Goal: Find specific page/section: Find specific page/section

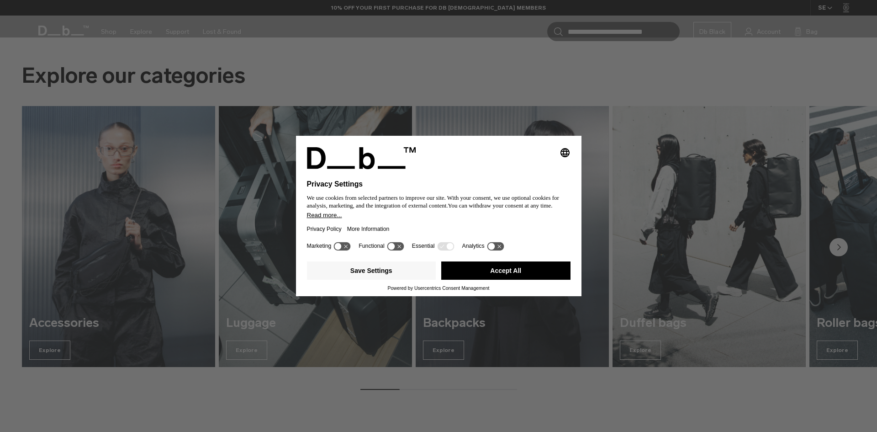
click at [492, 269] on button "Accept All" at bounding box center [505, 270] width 129 height 18
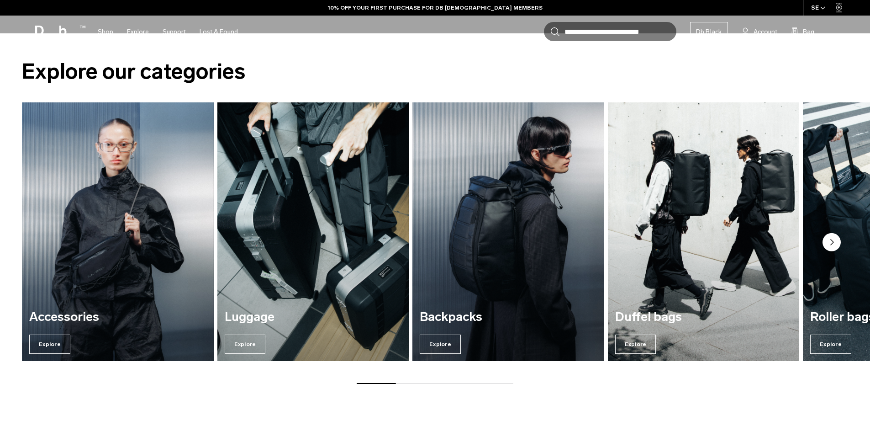
click at [840, 237] on icon "Next slide" at bounding box center [832, 242] width 18 height 18
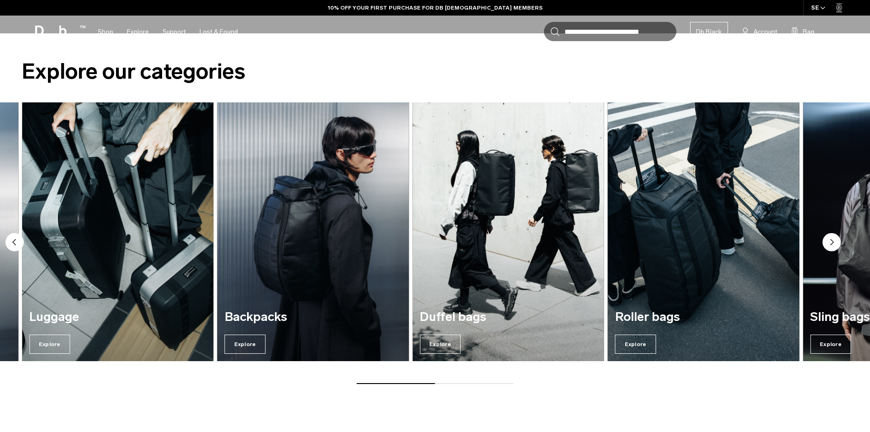
click at [834, 237] on circle "Next slide" at bounding box center [832, 242] width 18 height 18
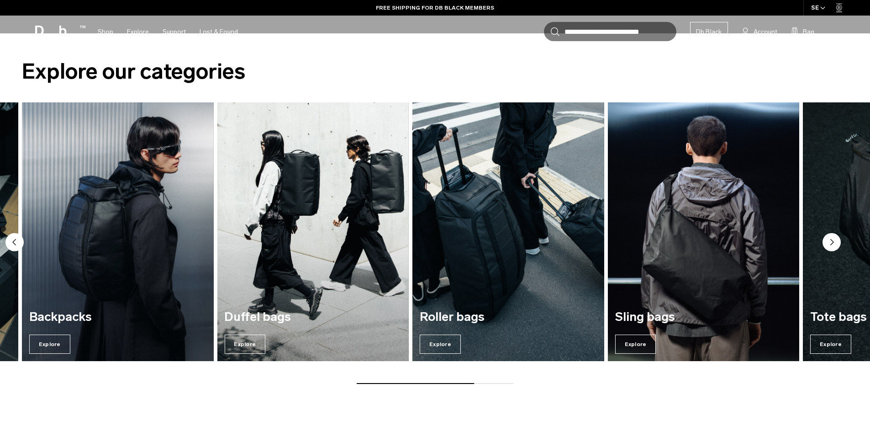
click at [834, 237] on circle "Next slide" at bounding box center [832, 242] width 18 height 18
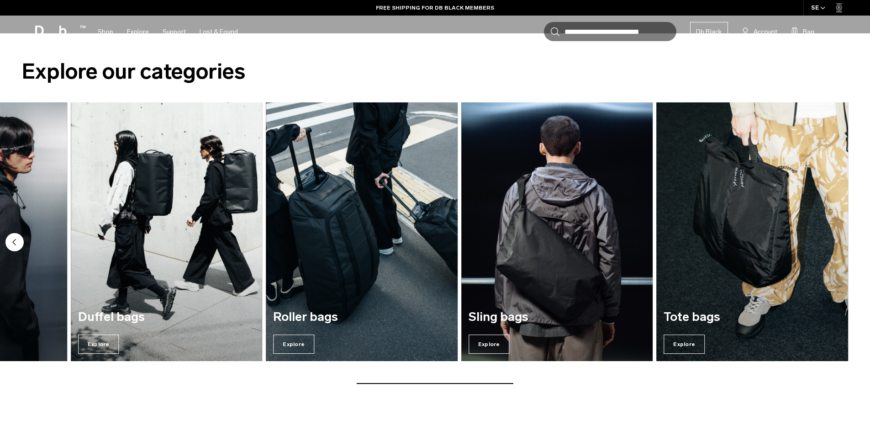
click at [12, 238] on circle "Previous slide" at bounding box center [14, 242] width 18 height 18
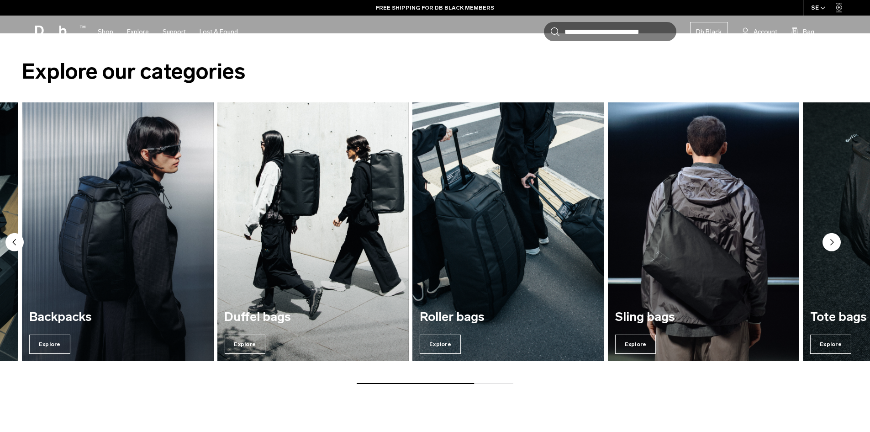
click at [12, 239] on circle "Previous slide" at bounding box center [14, 242] width 18 height 18
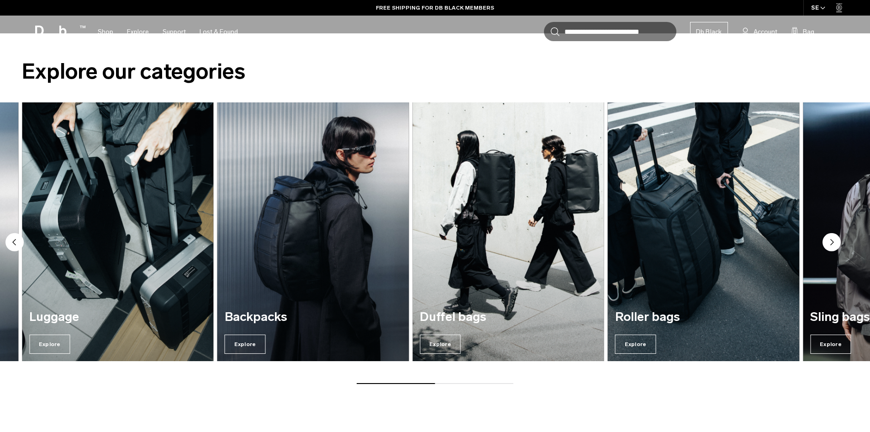
click at [12, 239] on circle "Previous slide" at bounding box center [14, 242] width 18 height 18
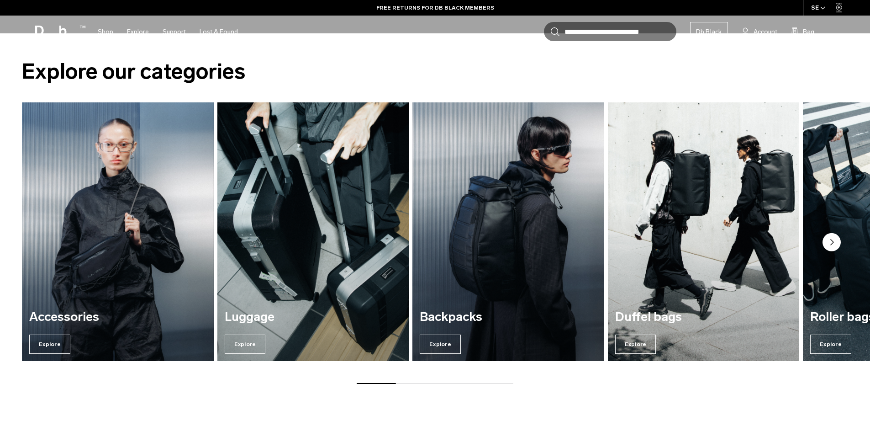
click at [297, 292] on img "2 / 7" at bounding box center [312, 231] width 197 height 266
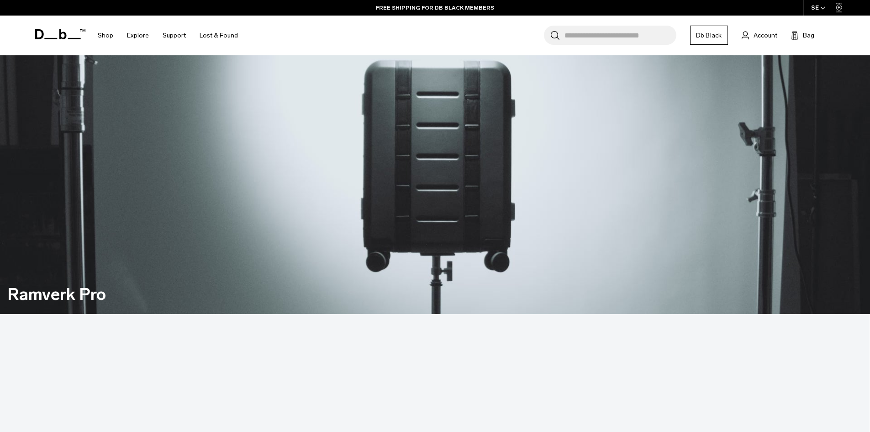
scroll to position [1019, 0]
